Goal: Information Seeking & Learning: Learn about a topic

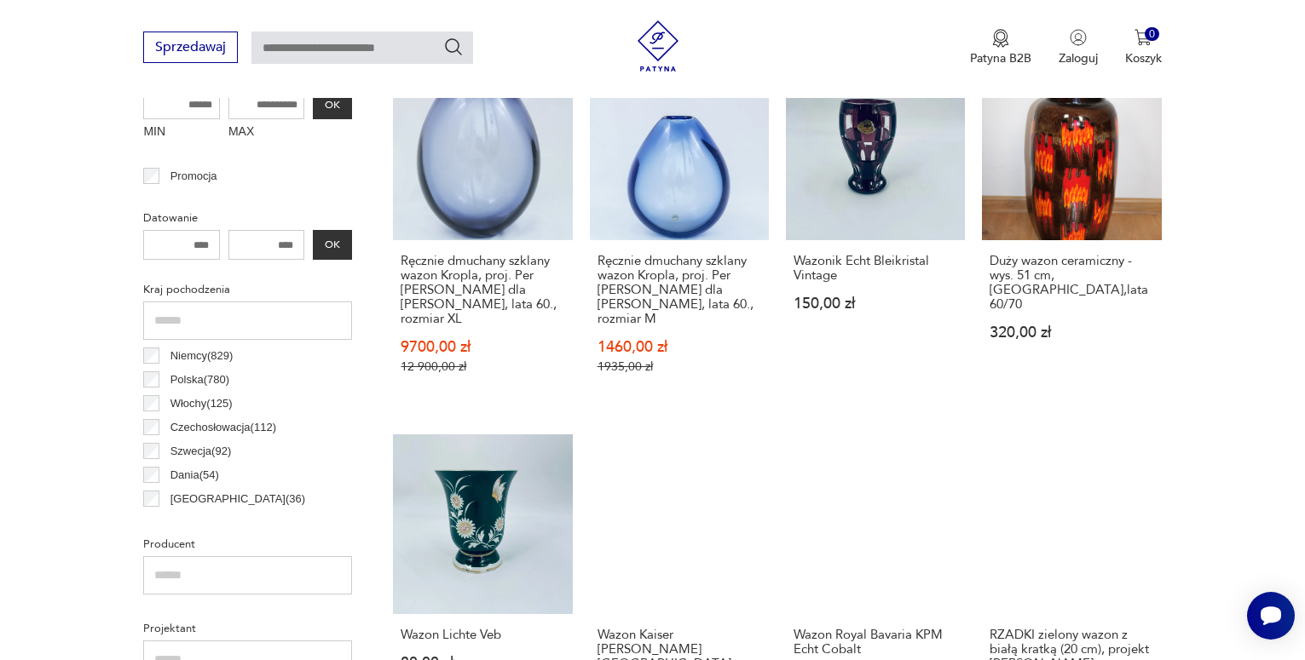
scroll to position [706, 0]
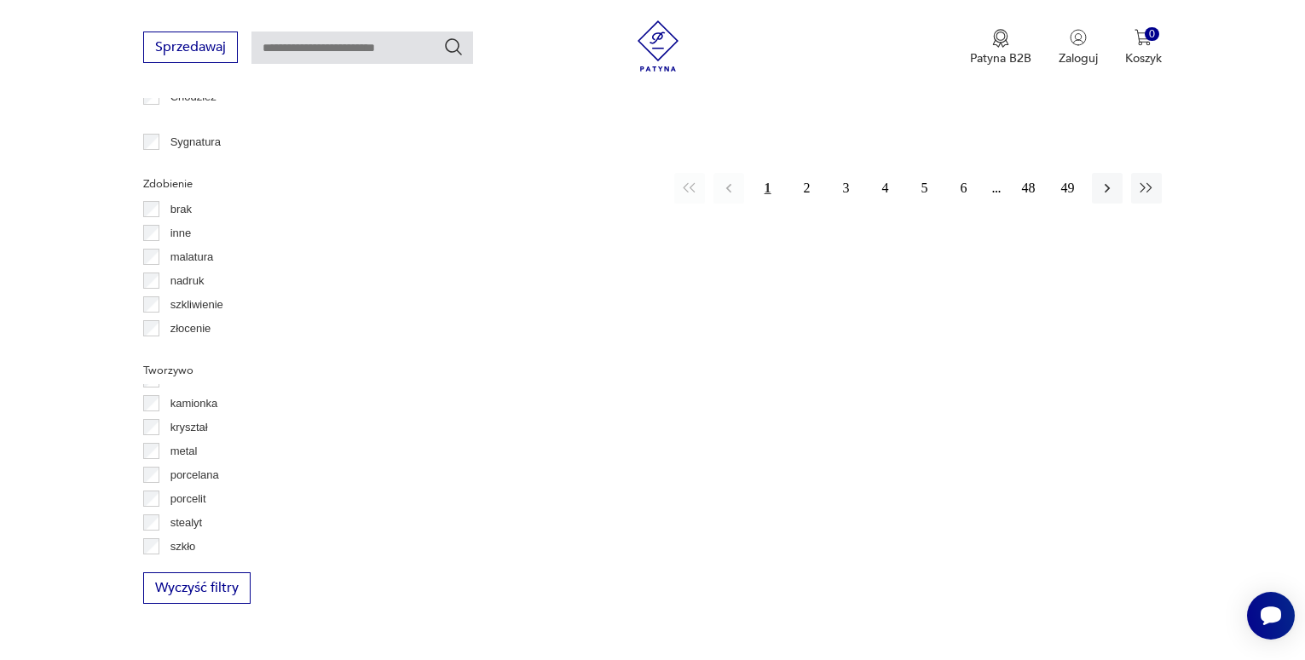
scroll to position [92, 0]
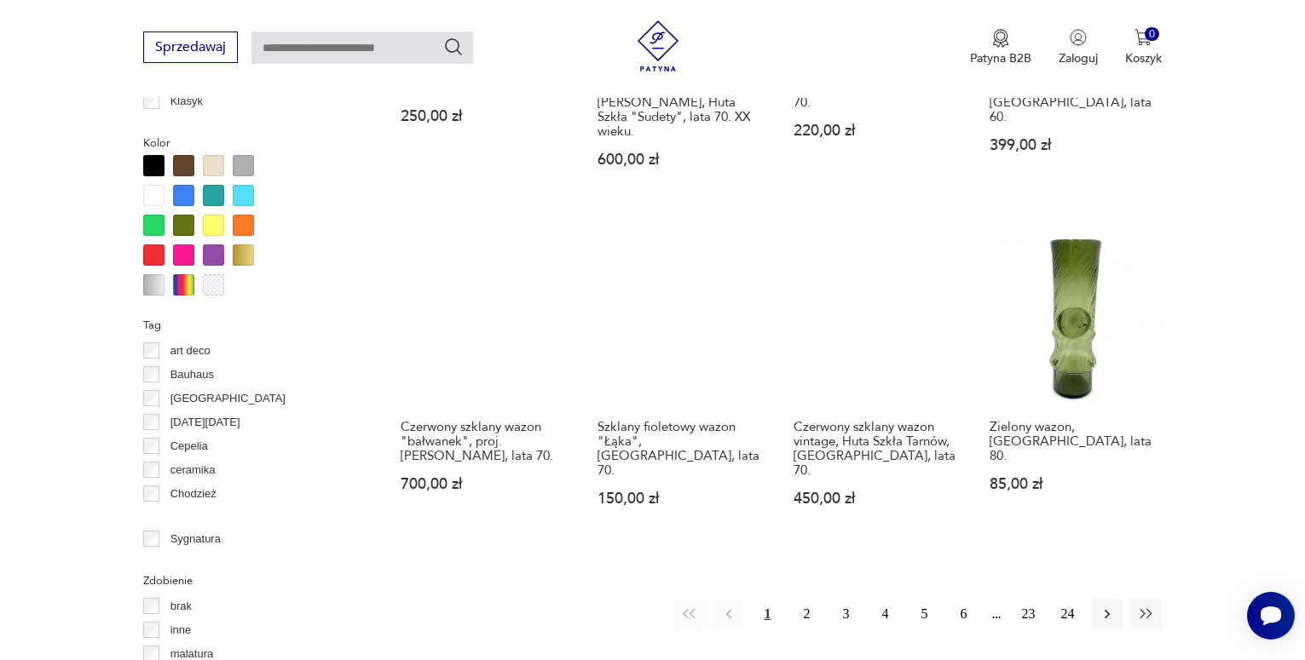
scroll to position [1577, 0]
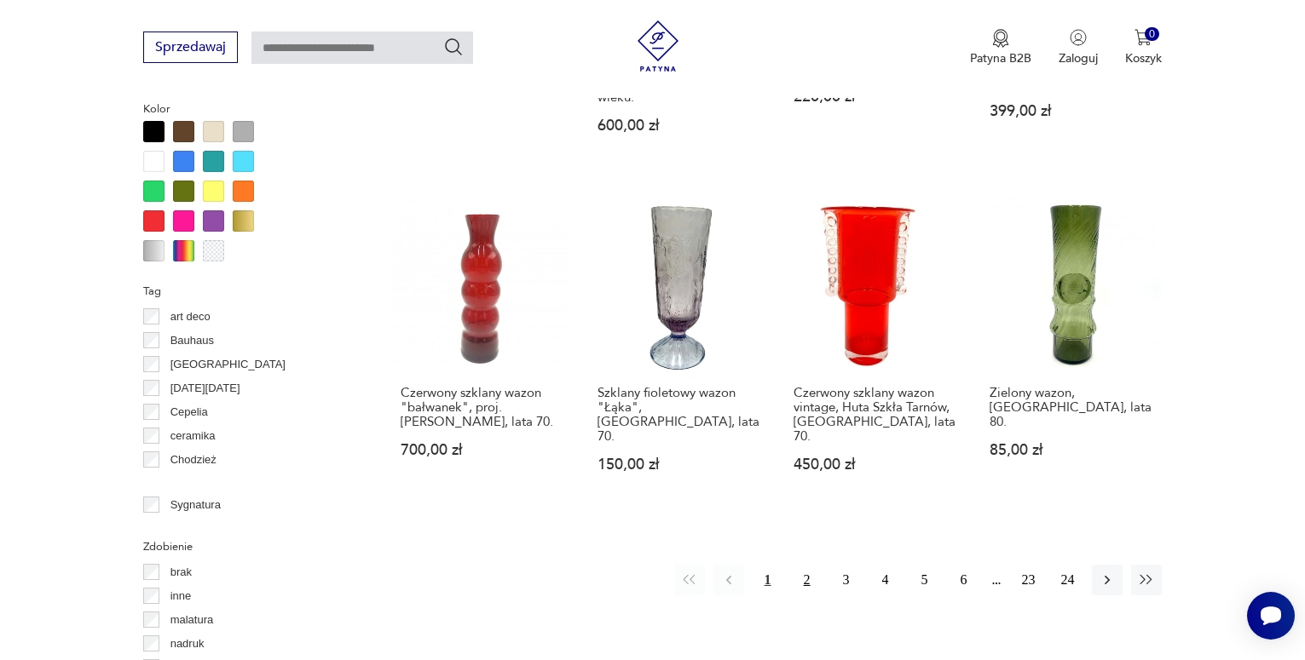
click at [808, 565] on button "2" at bounding box center [807, 580] width 31 height 31
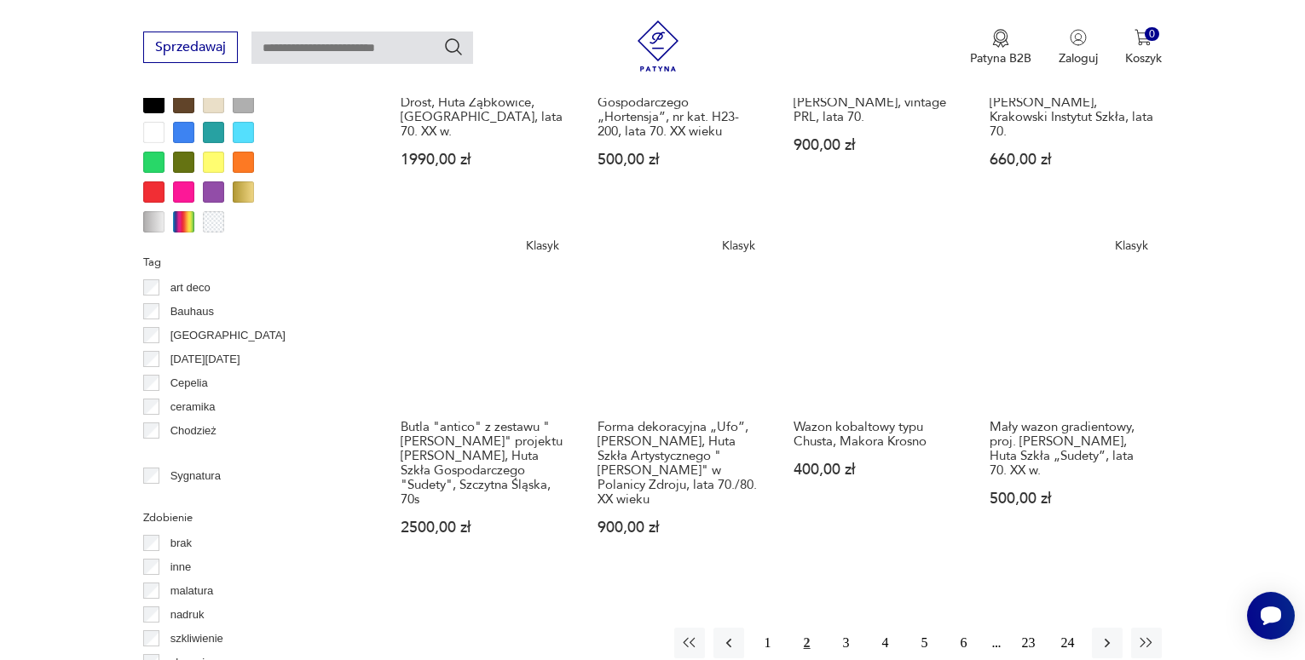
scroll to position [1611, 0]
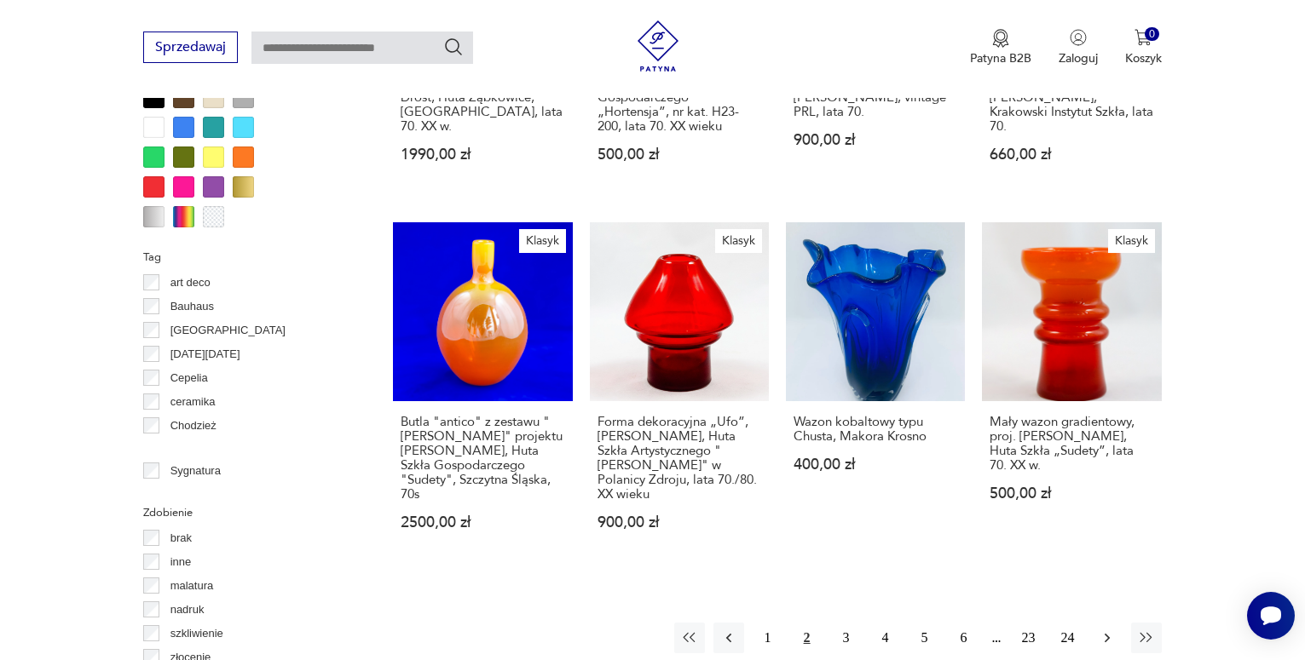
click at [1102, 630] on icon "button" at bounding box center [1106, 638] width 17 height 17
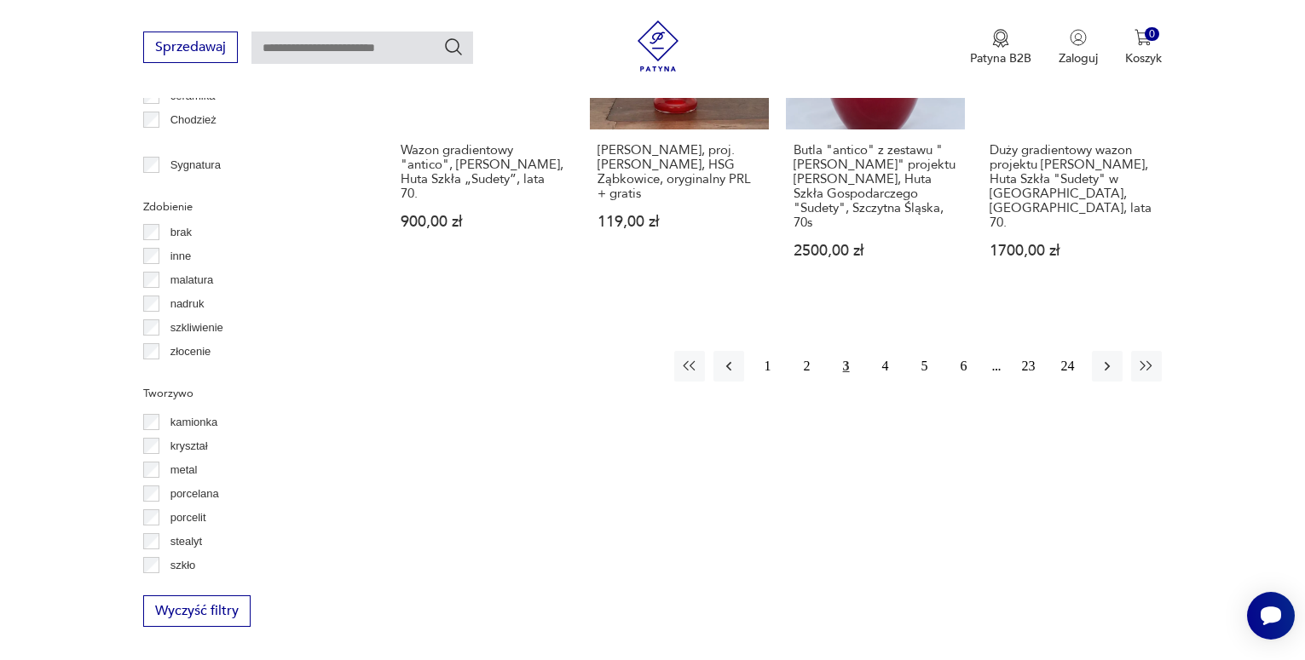
scroll to position [1918, 0]
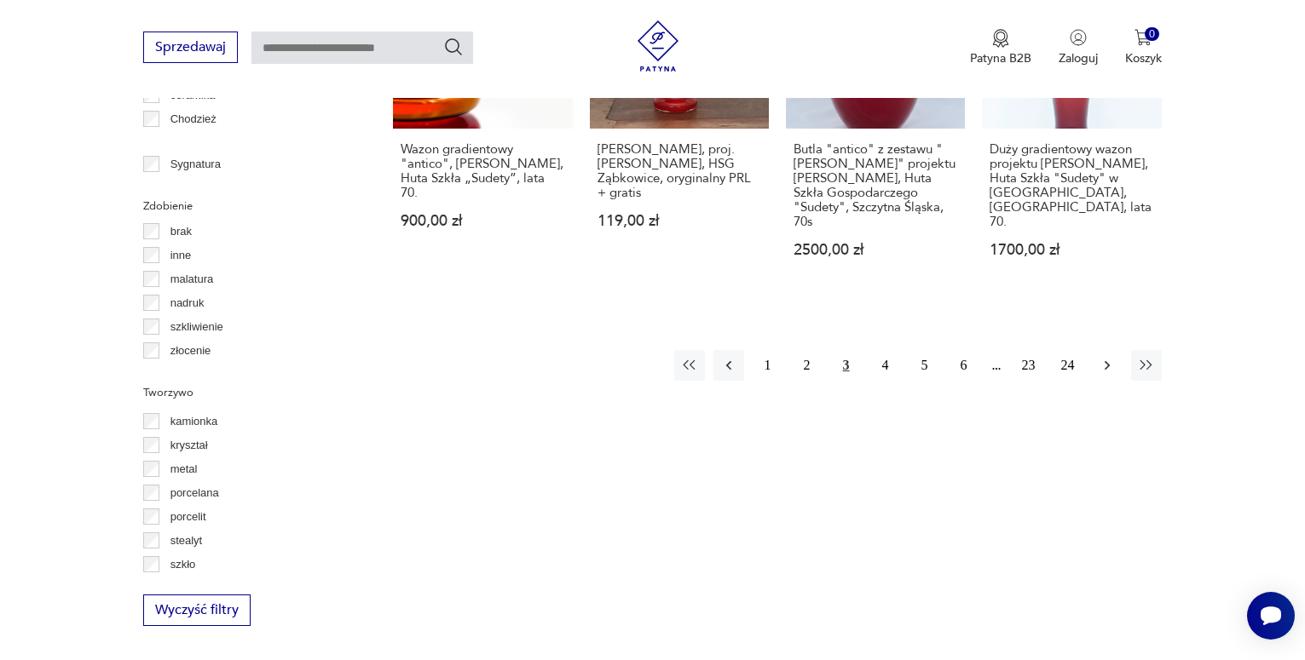
click at [1105, 357] on icon "button" at bounding box center [1106, 365] width 17 height 17
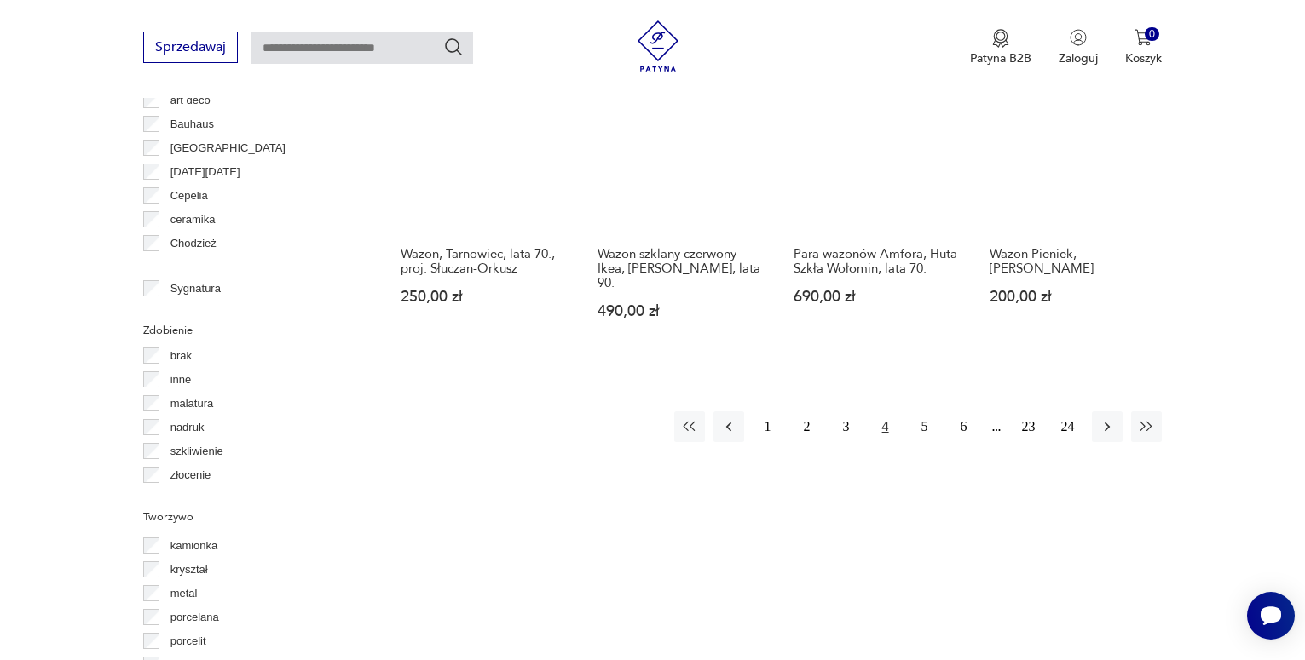
scroll to position [1816, 0]
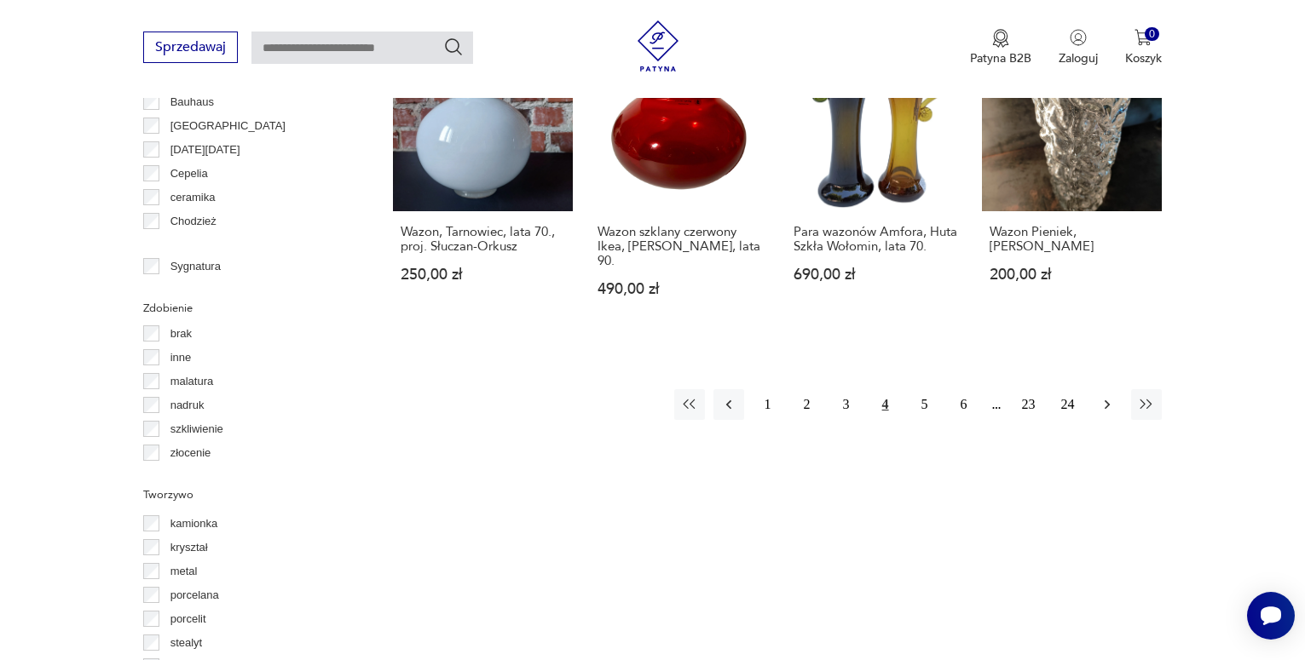
click at [1102, 396] on icon "button" at bounding box center [1106, 404] width 17 height 17
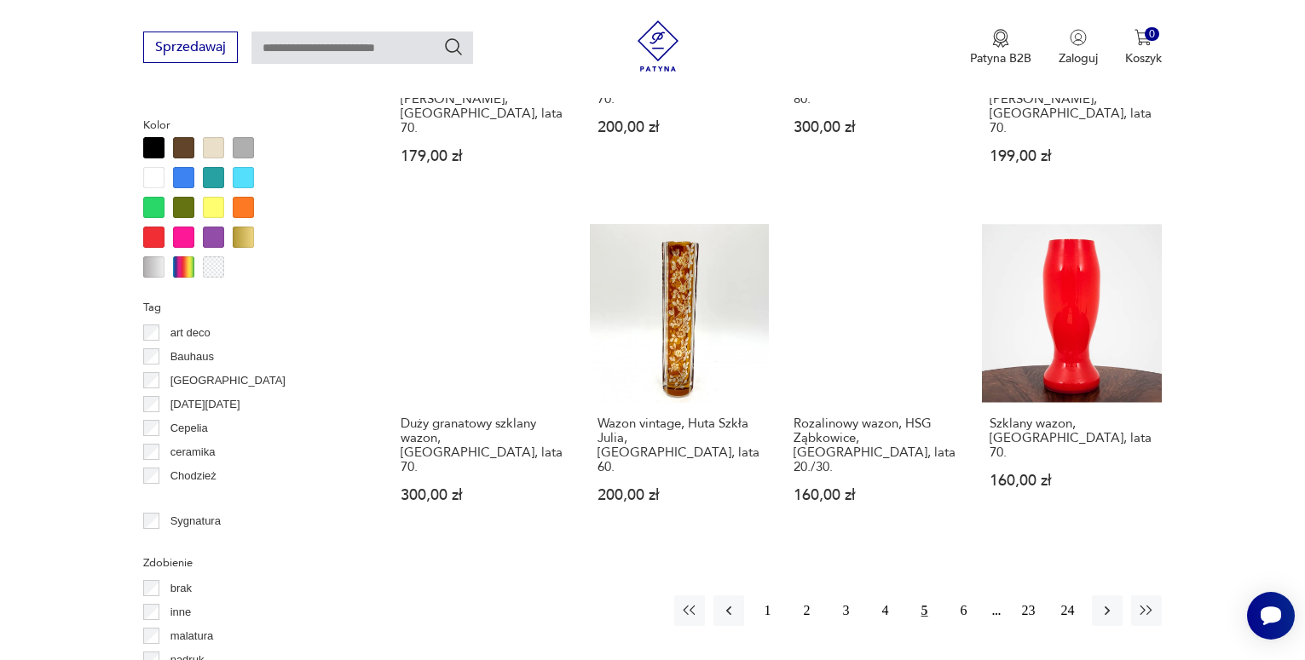
scroll to position [1611, 0]
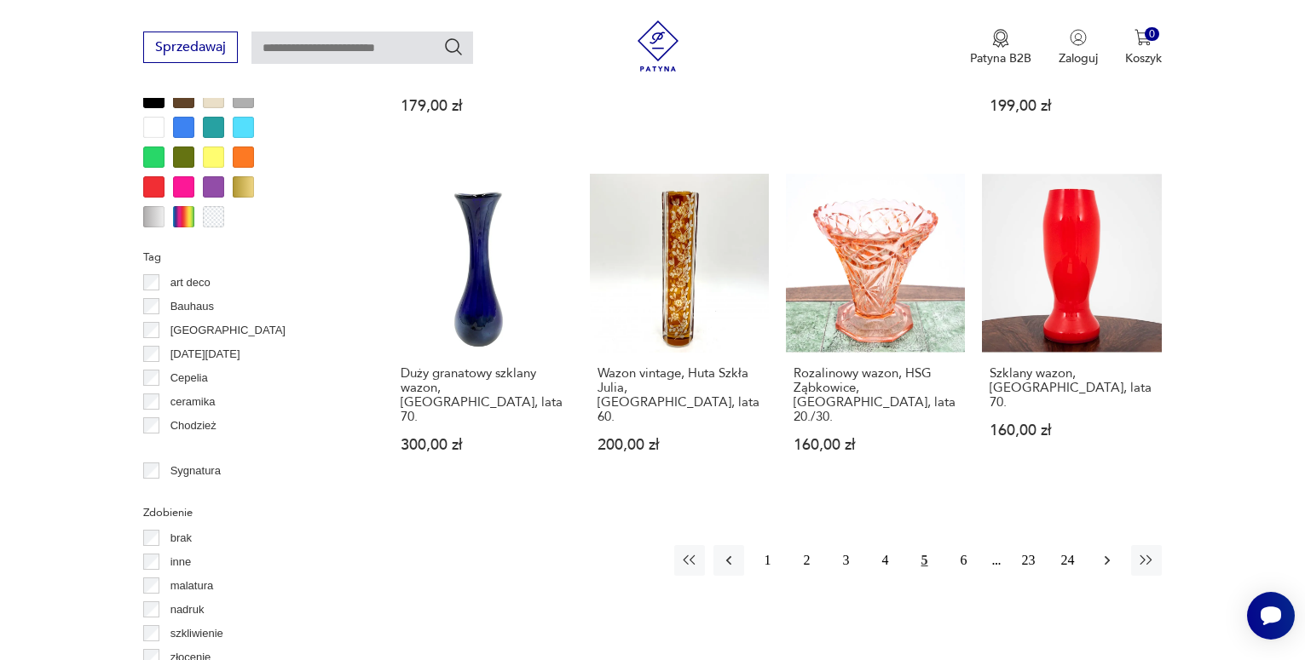
click at [1103, 552] on icon "button" at bounding box center [1106, 560] width 17 height 17
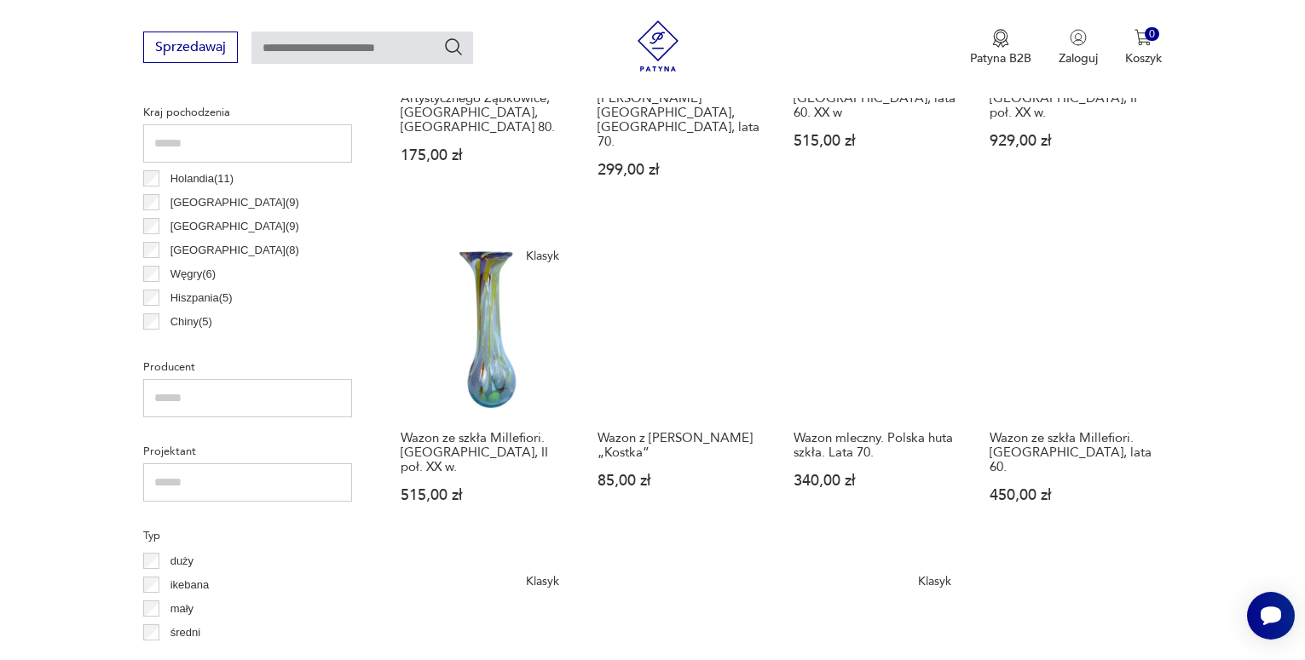
scroll to position [930, 0]
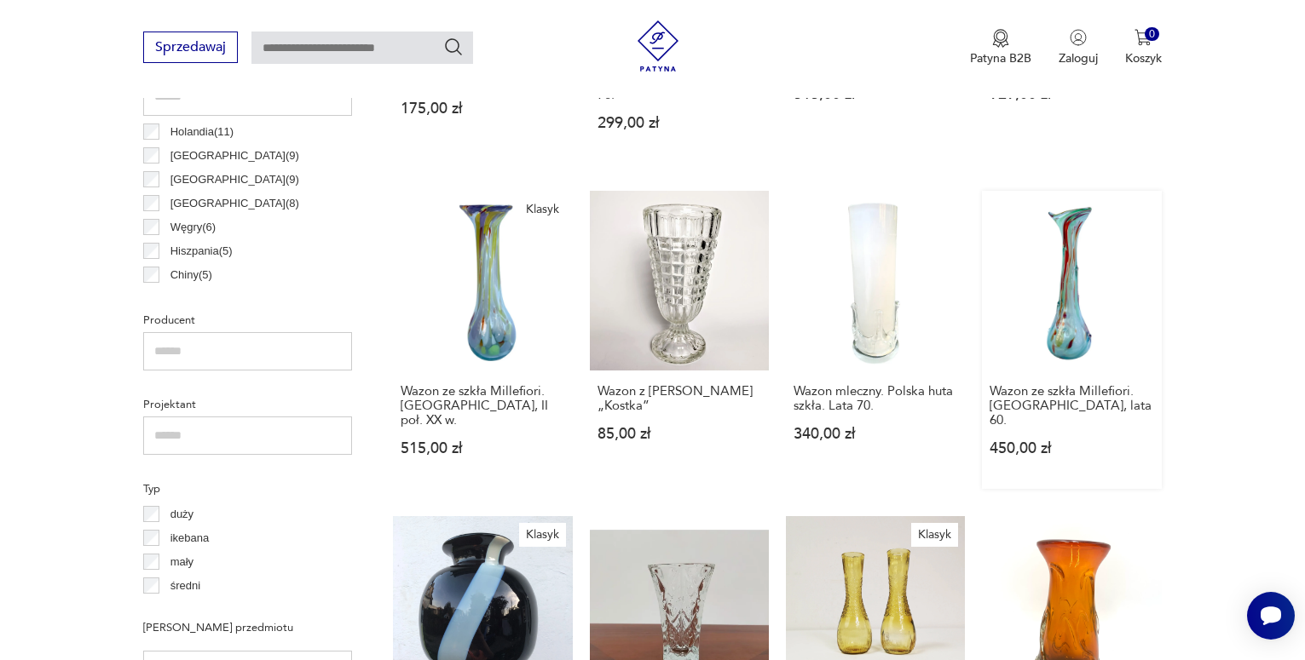
click at [1076, 285] on link "Wazon ze szkła Millefiori. [GEOGRAPHIC_DATA], lata 60. 450,00 zł" at bounding box center [1071, 339] width 179 height 297
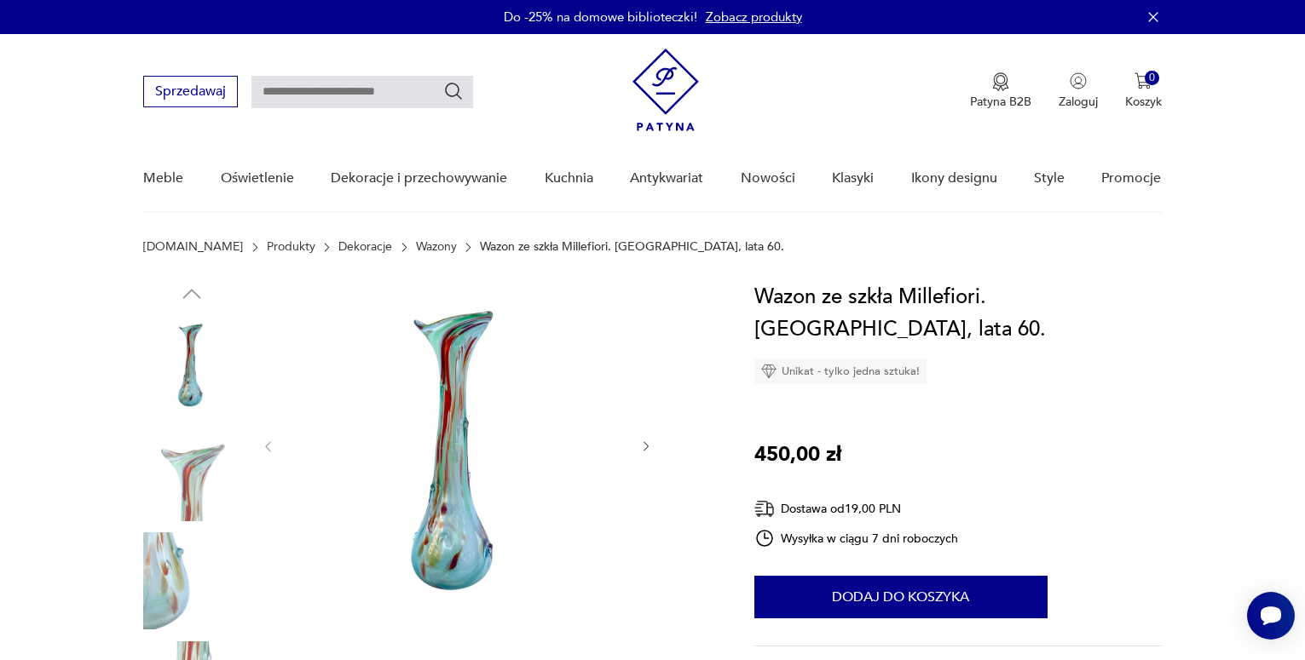
click at [648, 445] on icon "button" at bounding box center [646, 447] width 14 height 14
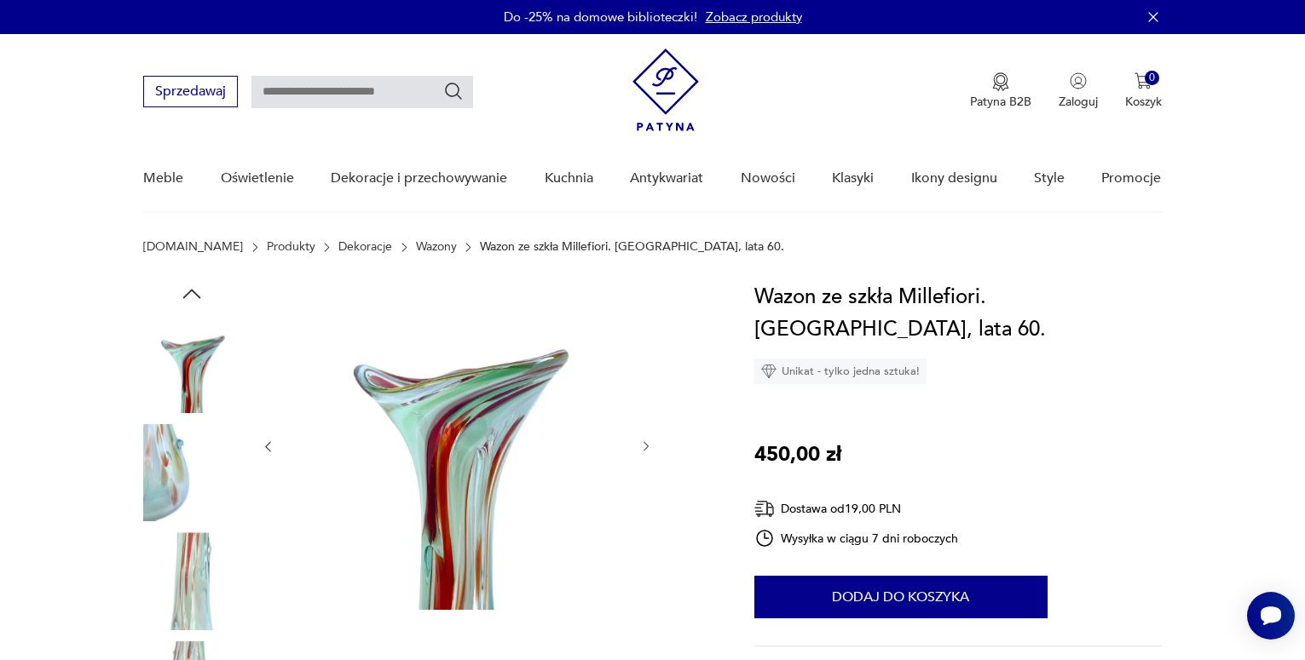
click at [648, 445] on icon "button" at bounding box center [646, 447] width 14 height 14
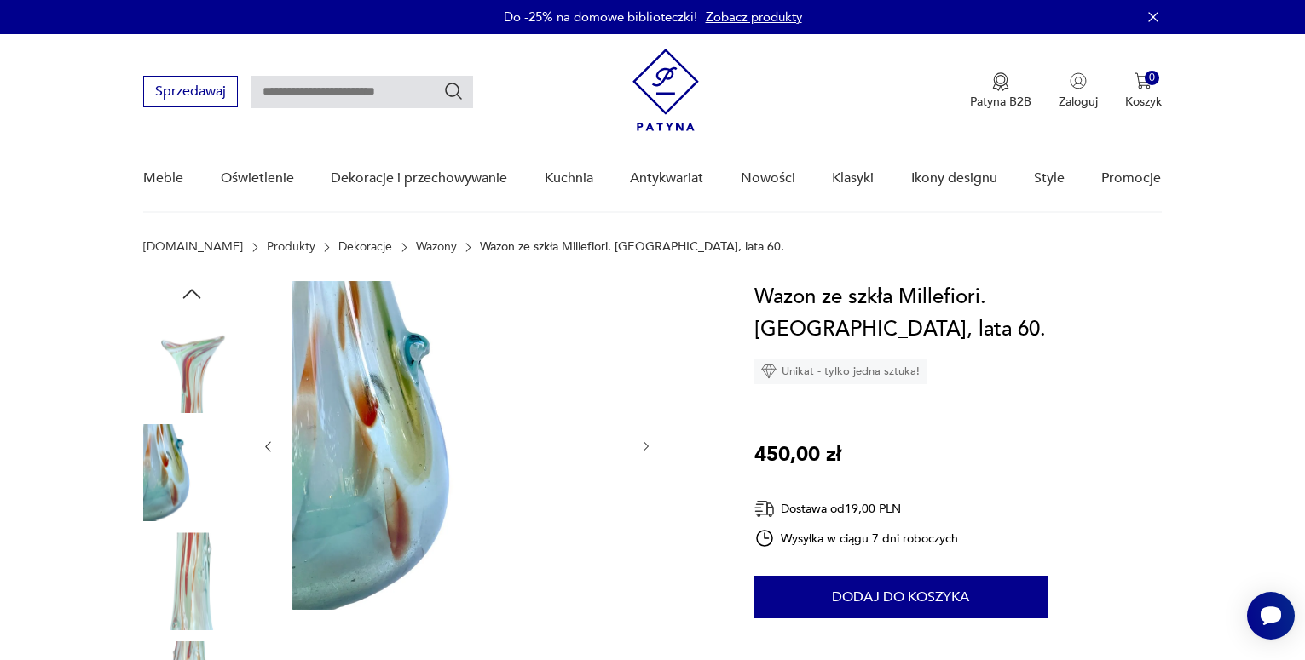
click at [648, 445] on icon "button" at bounding box center [646, 447] width 14 height 14
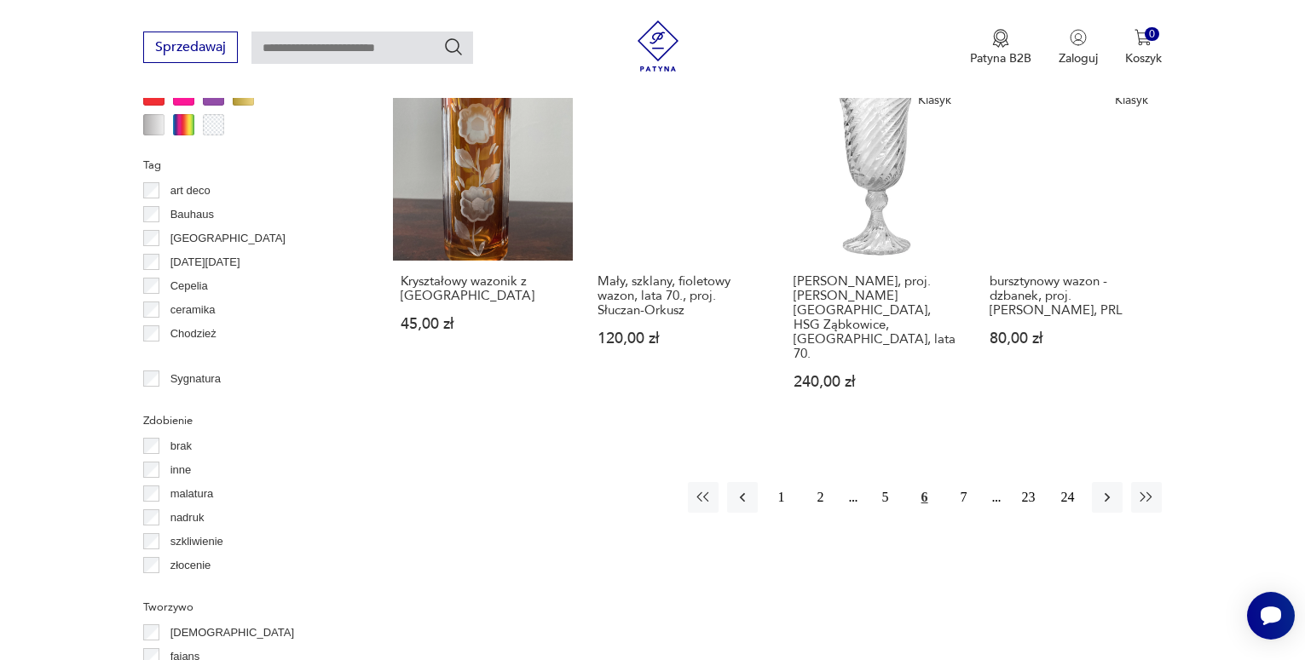
scroll to position [1711, 0]
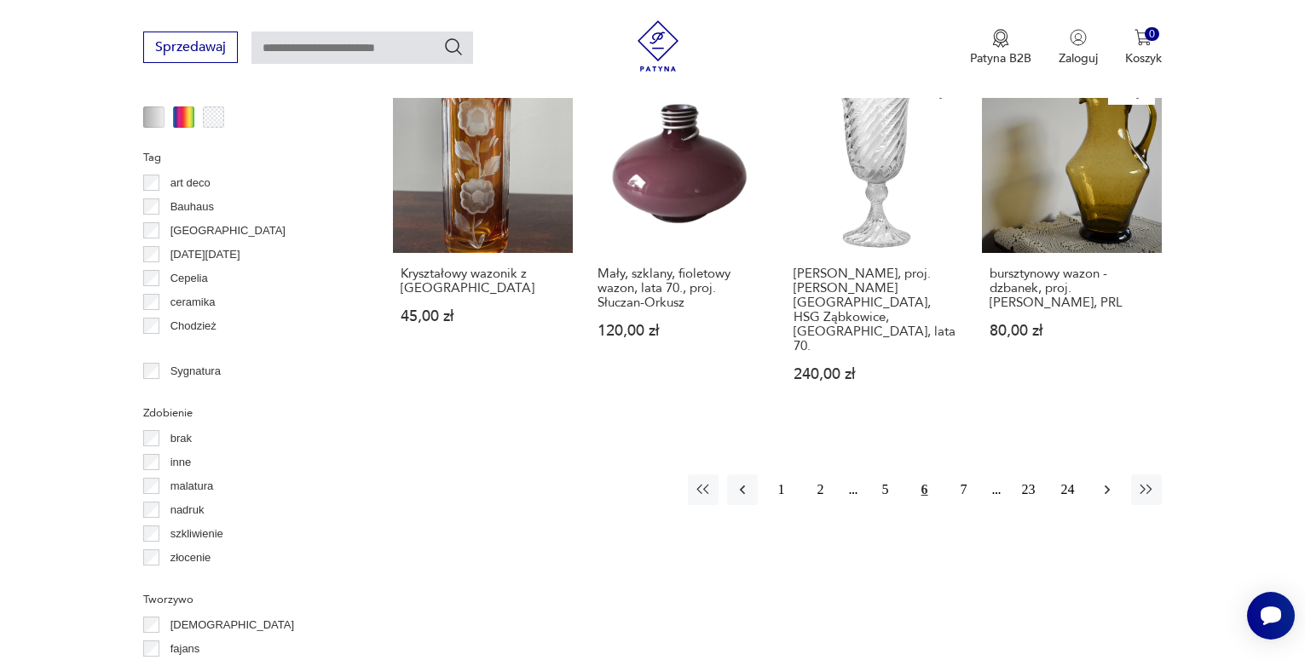
click at [1104, 486] on icon "button" at bounding box center [1105, 490] width 5 height 9
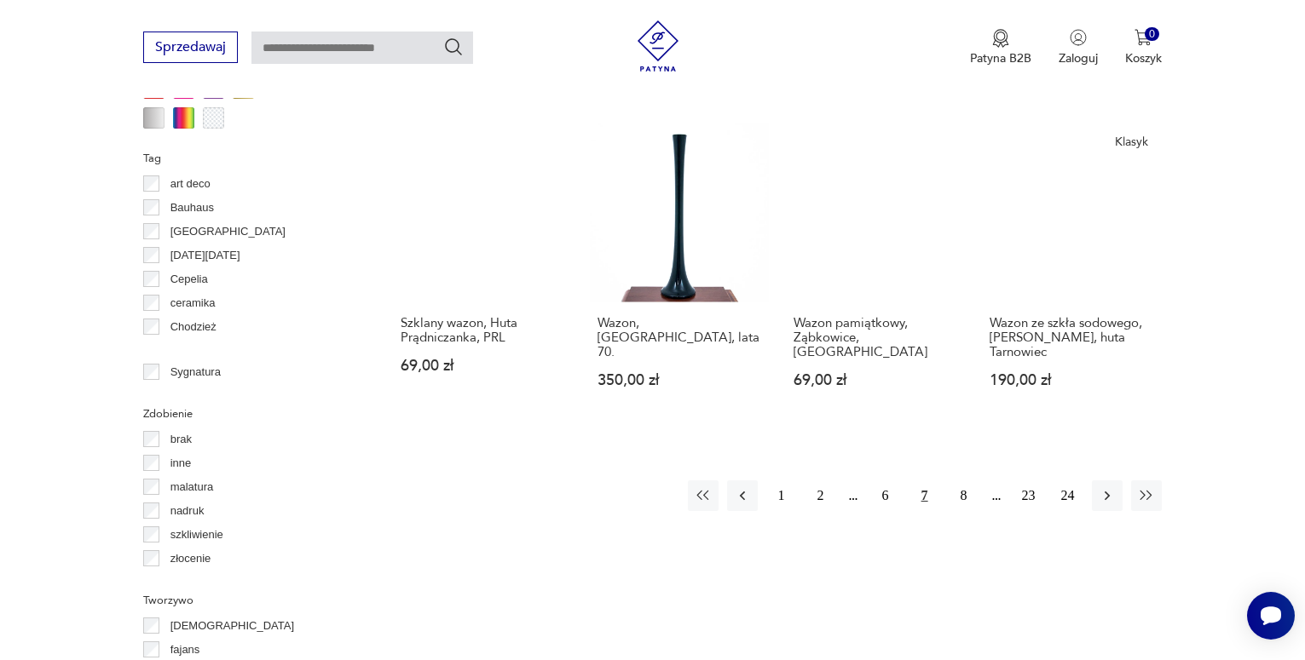
scroll to position [1714, 0]
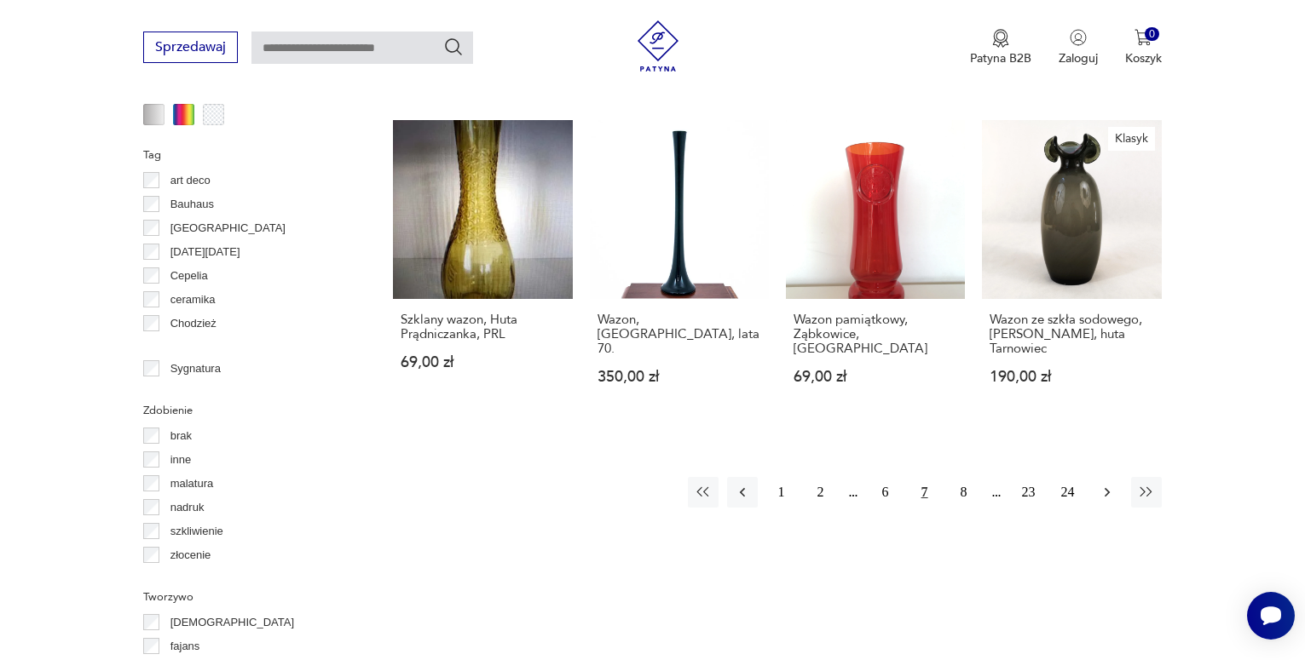
click at [1106, 488] on icon "button" at bounding box center [1105, 492] width 5 height 9
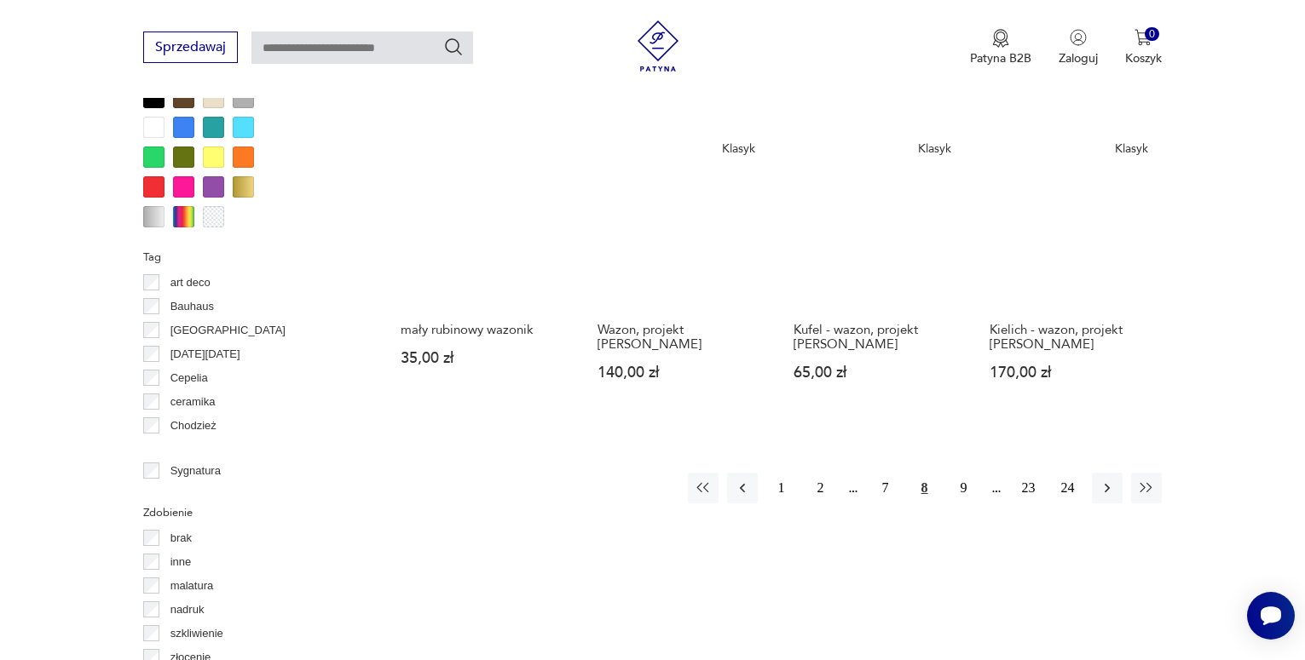
scroll to position [1577, 0]
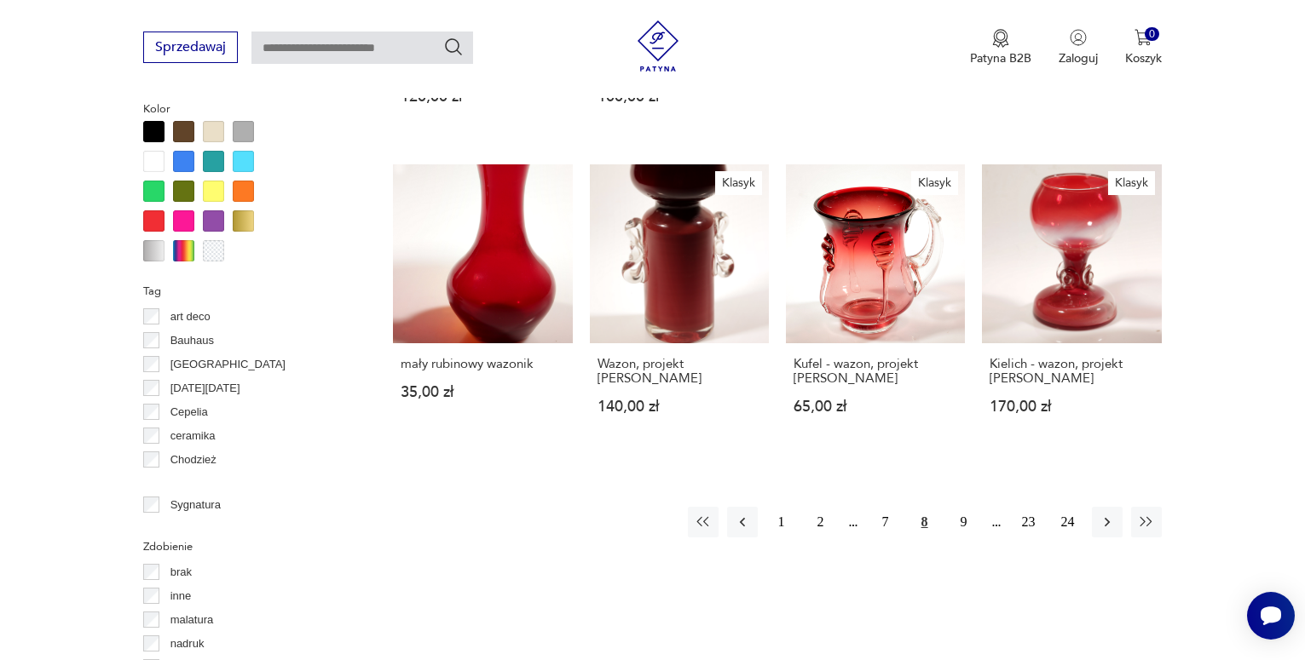
click at [183, 251] on div at bounding box center [183, 250] width 21 height 21
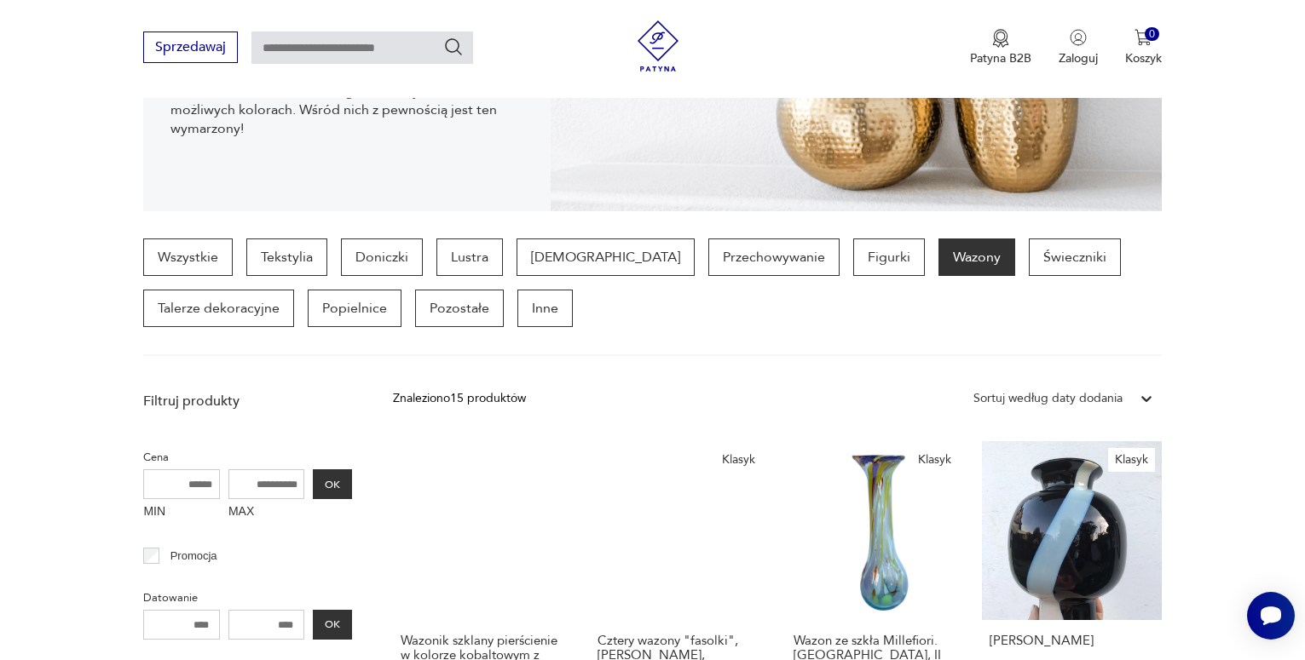
scroll to position [248, 0]
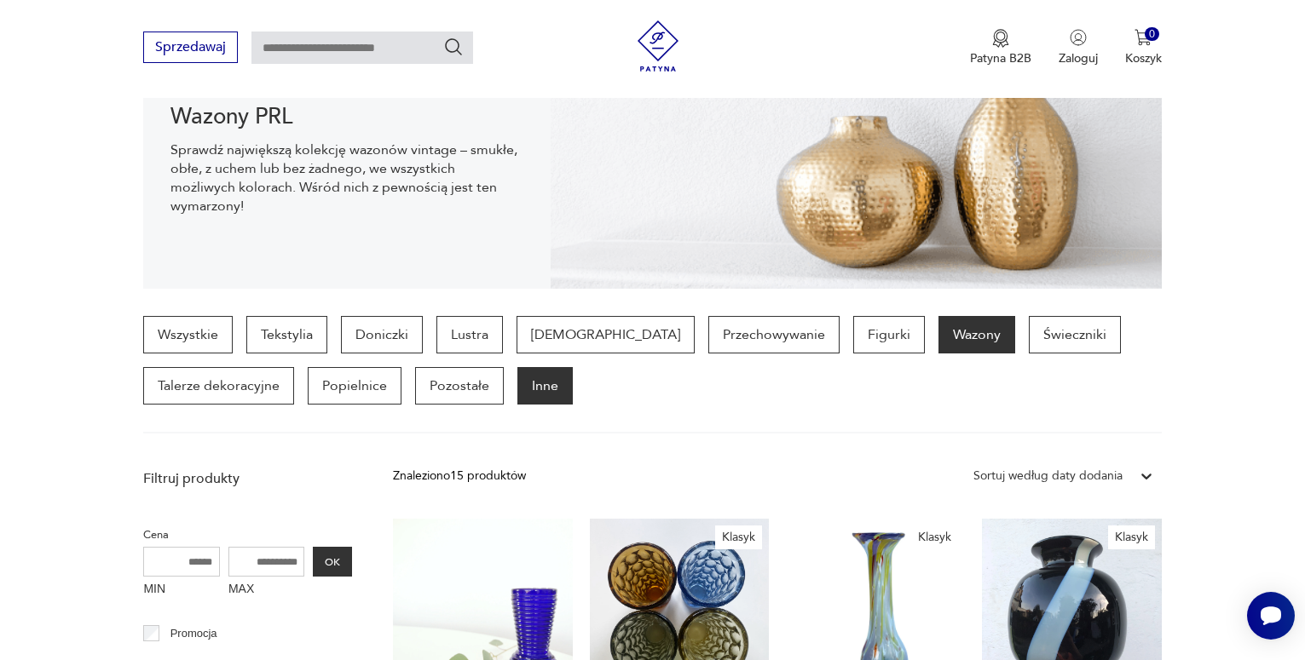
click at [550, 382] on p "Inne" at bounding box center [544, 385] width 55 height 37
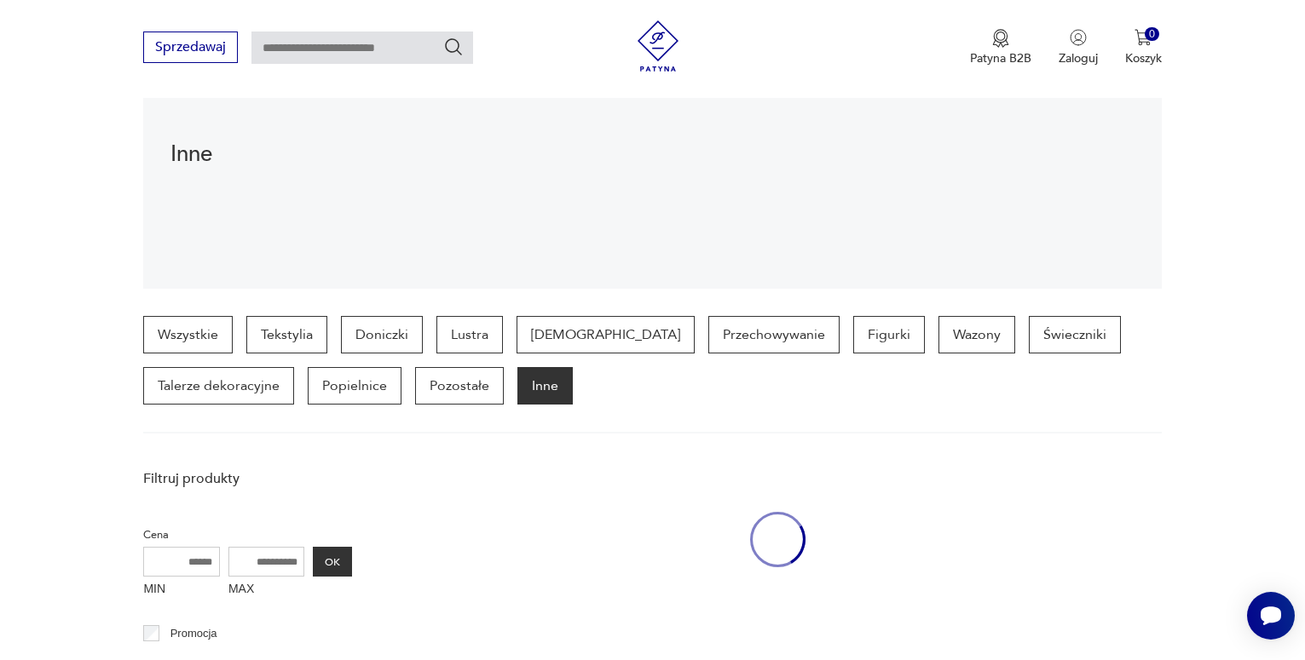
scroll to position [452, 0]
